Goal: Navigation & Orientation: Find specific page/section

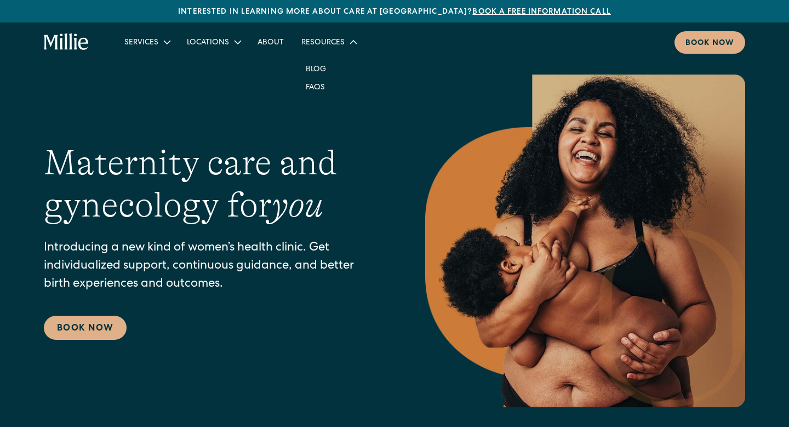
click at [319, 44] on div "Resources" at bounding box center [322, 43] width 43 height 12
click at [351, 43] on icon at bounding box center [353, 42] width 13 height 13
click at [318, 73] on link "Blog" at bounding box center [316, 69] width 38 height 18
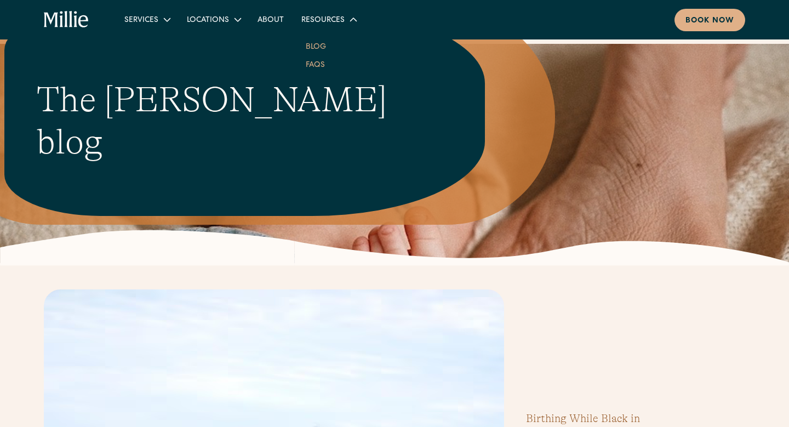
click at [317, 66] on link "FAQs" at bounding box center [315, 64] width 37 height 18
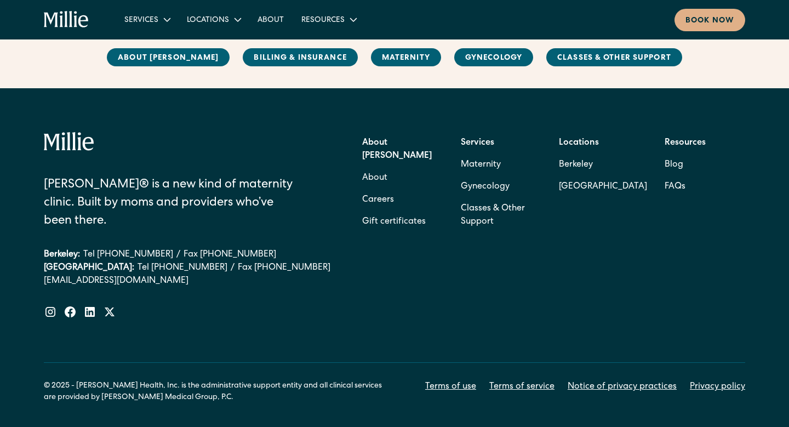
scroll to position [2197, 0]
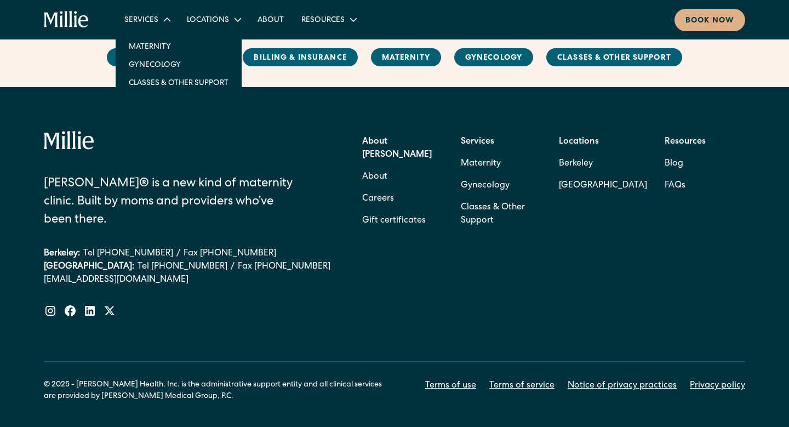
click at [145, 21] on div "Services" at bounding box center [141, 21] width 34 height 12
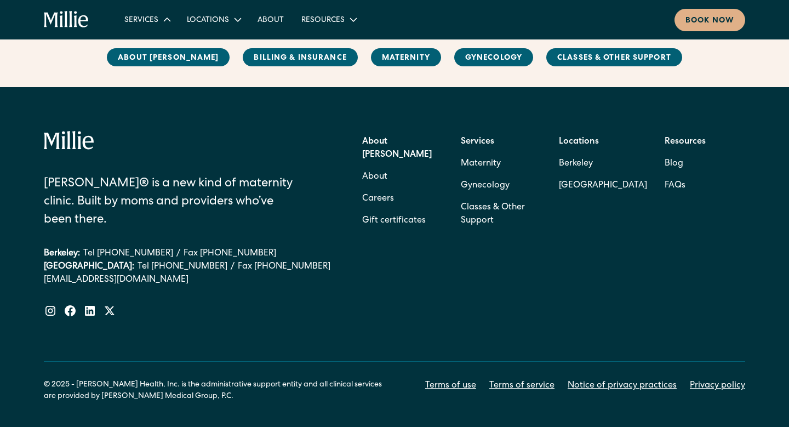
click at [146, 21] on div "Services" at bounding box center [141, 21] width 34 height 12
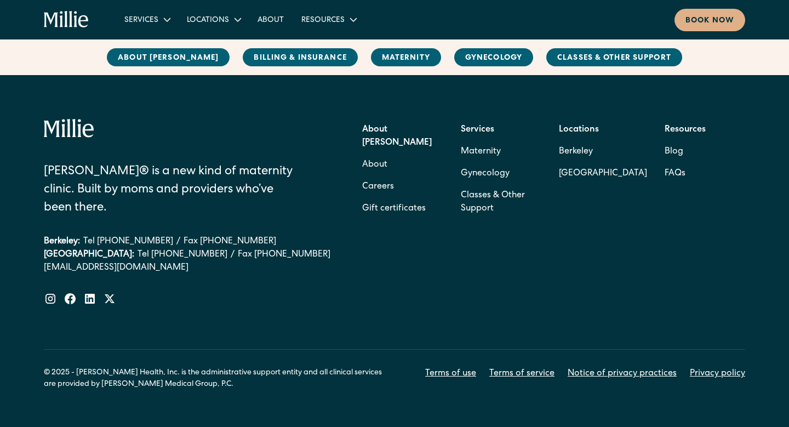
scroll to position [2200, 0]
